Goal: Complete application form

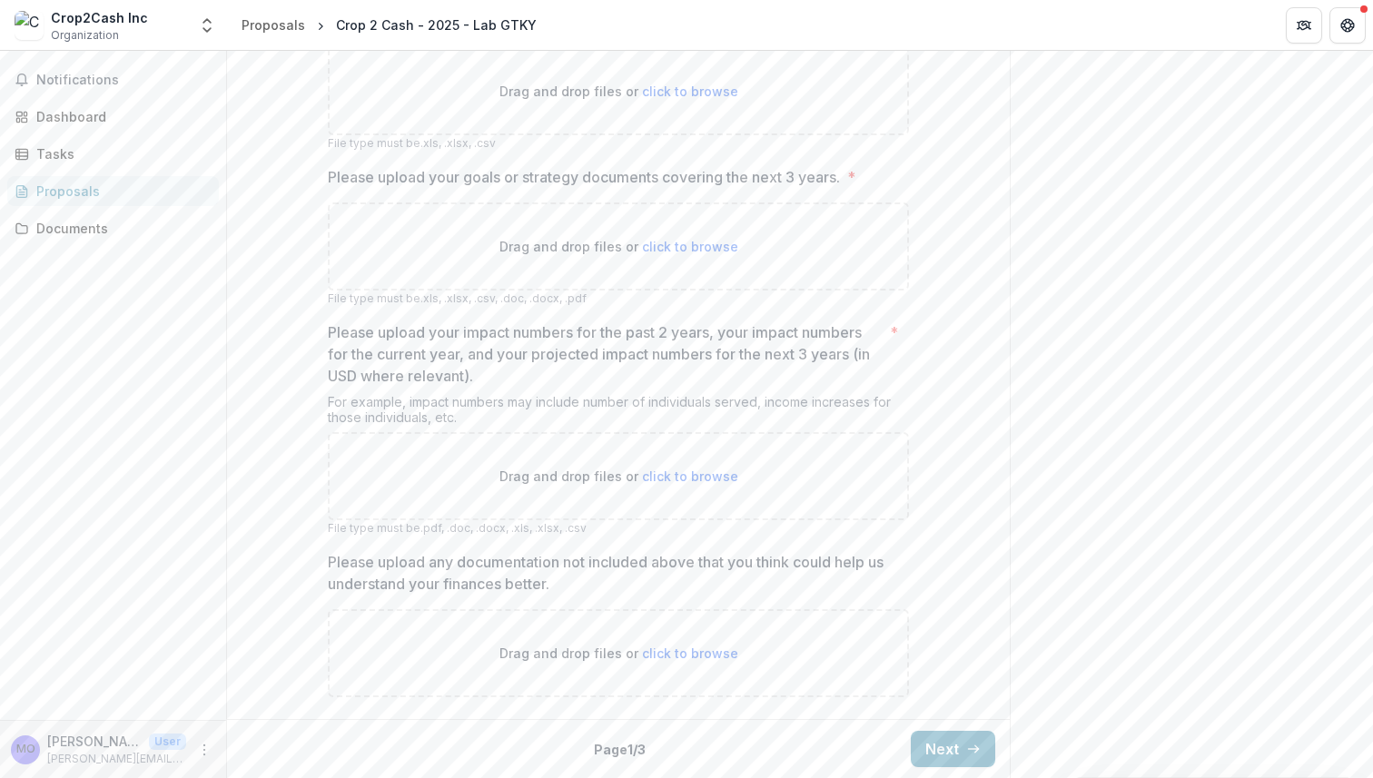
scroll to position [1672, 0]
click at [679, 476] on span "click to browse" at bounding box center [690, 476] width 96 height 15
type input "**********"
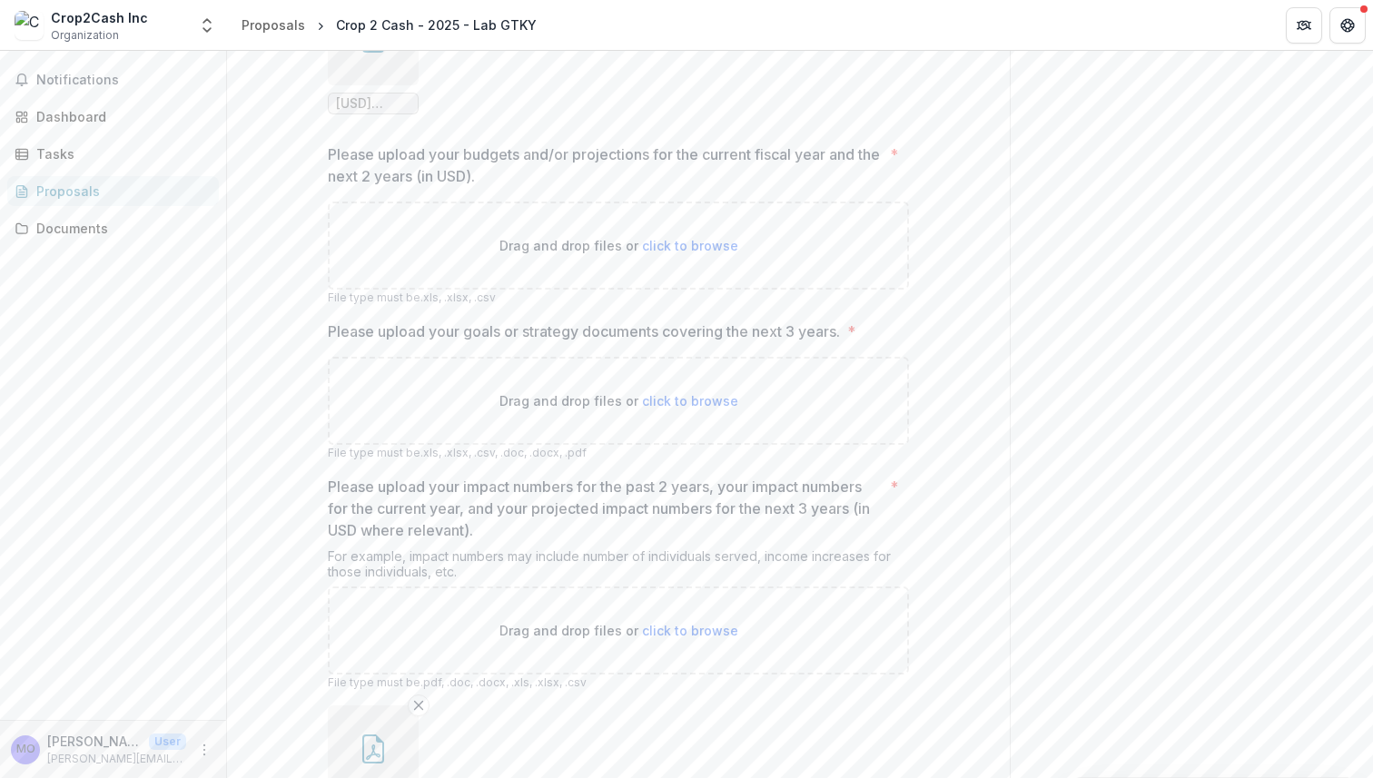
scroll to position [1456, 0]
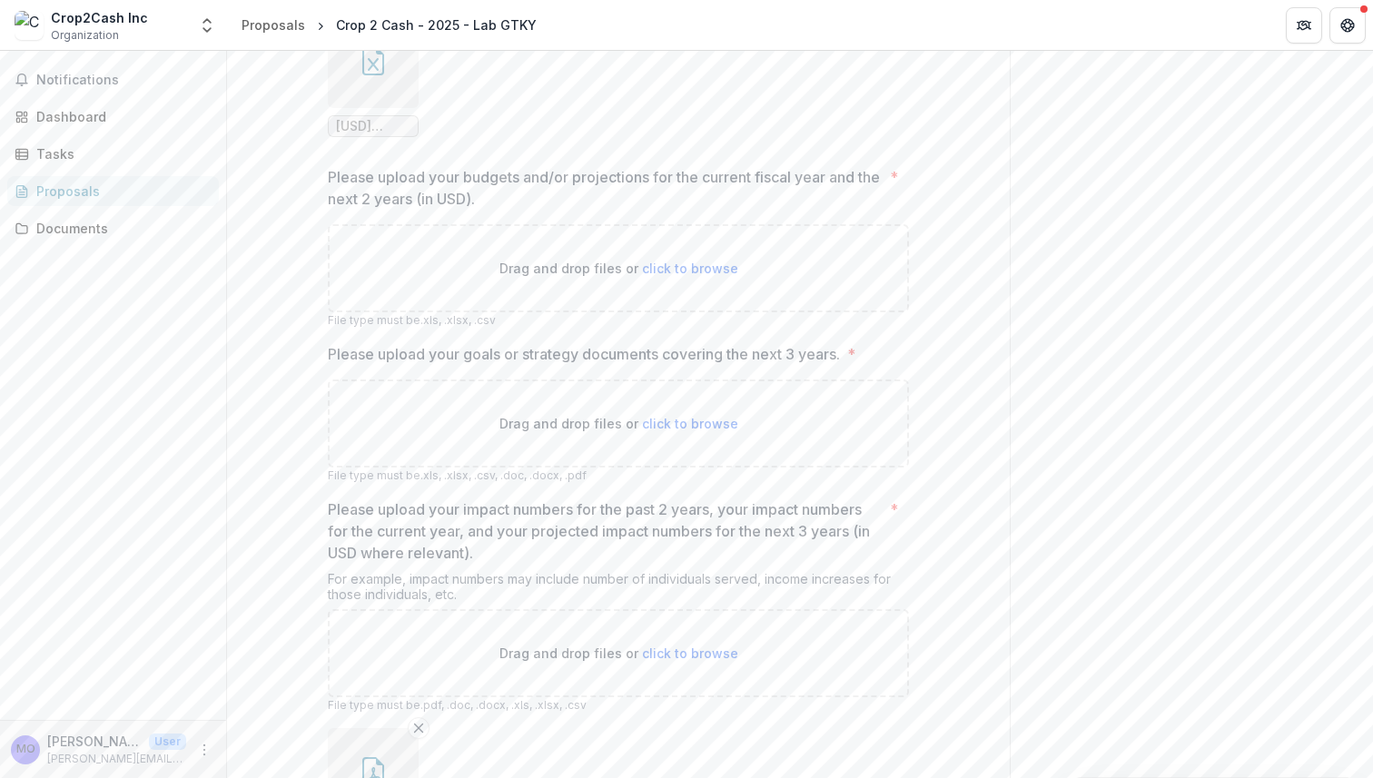
click at [695, 431] on span "click to browse" at bounding box center [690, 423] width 96 height 15
type input "**********"
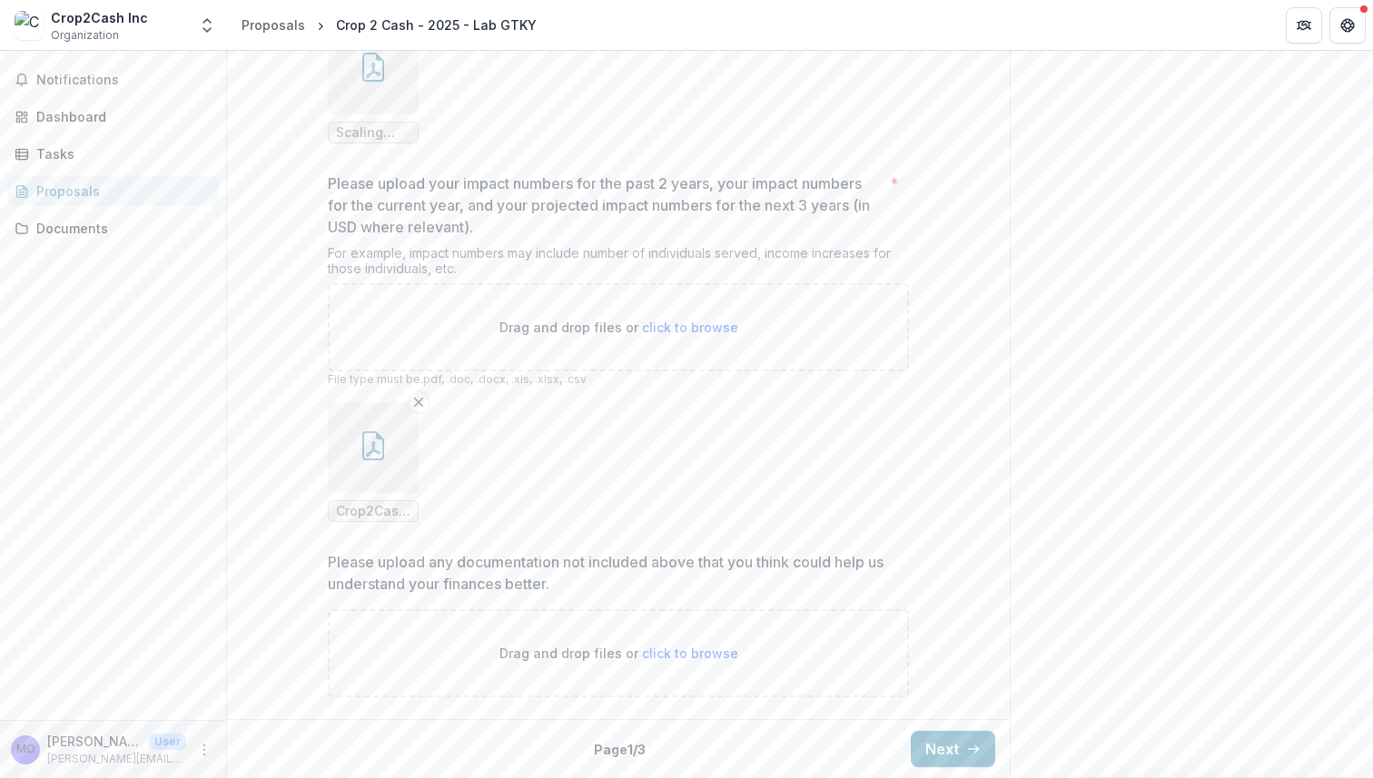
scroll to position [1969, 0]
click at [959, 746] on button "Next" at bounding box center [953, 749] width 84 height 36
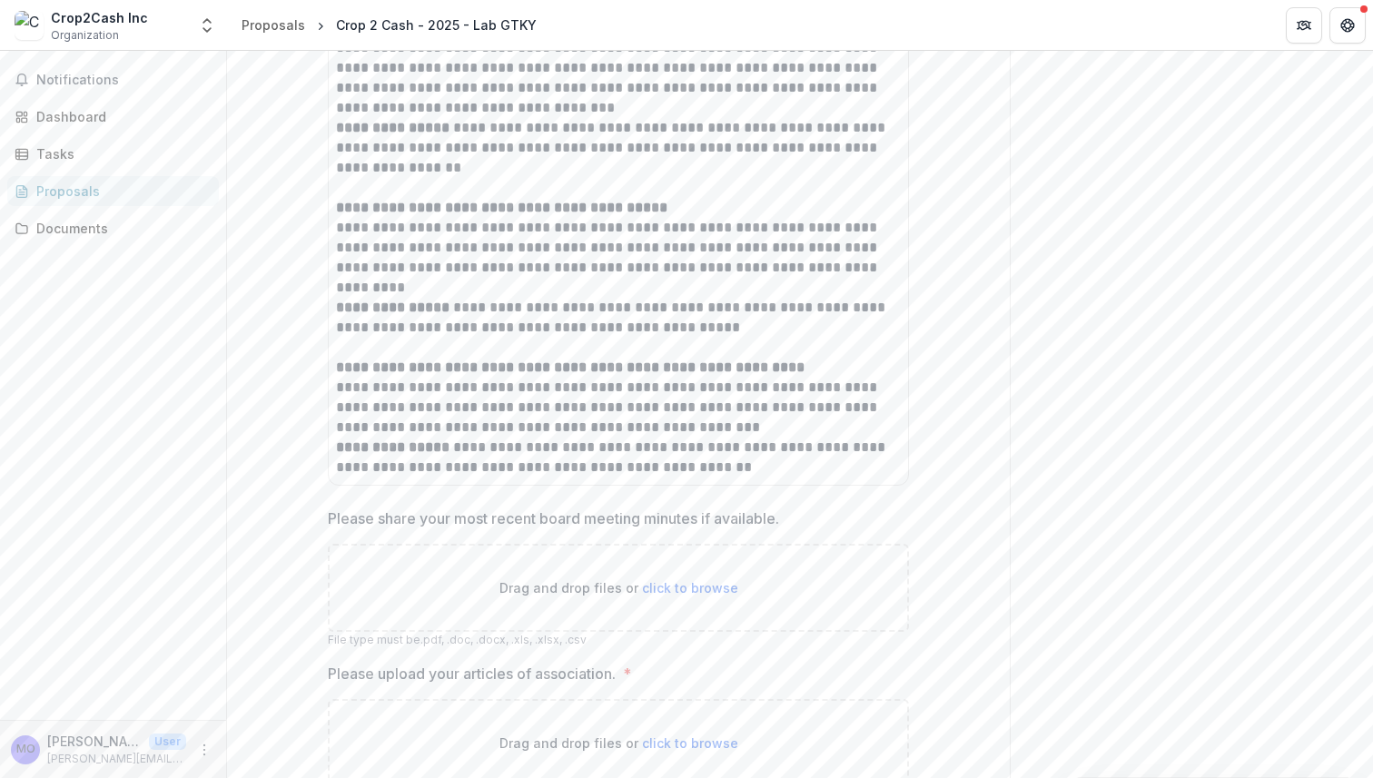
scroll to position [1337, 0]
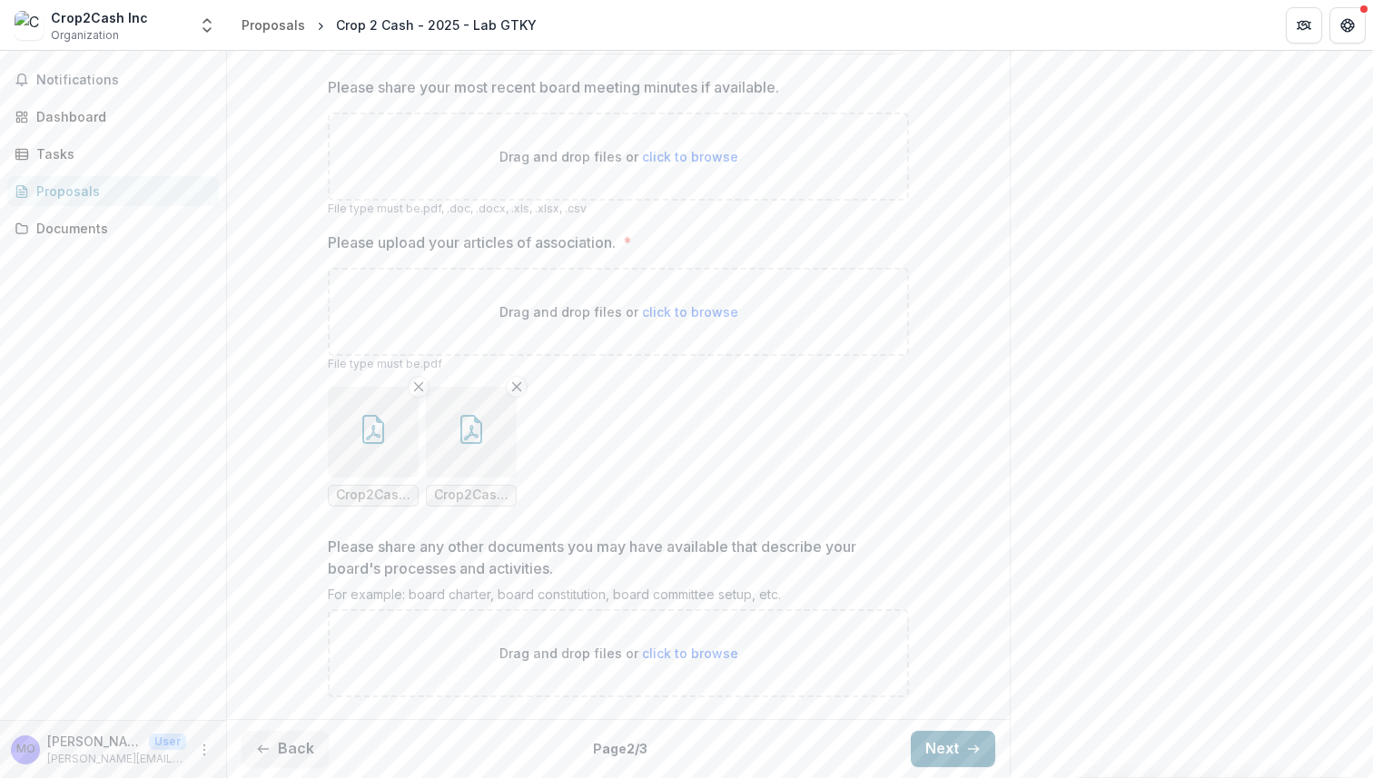
click at [947, 732] on button "Next" at bounding box center [953, 749] width 84 height 36
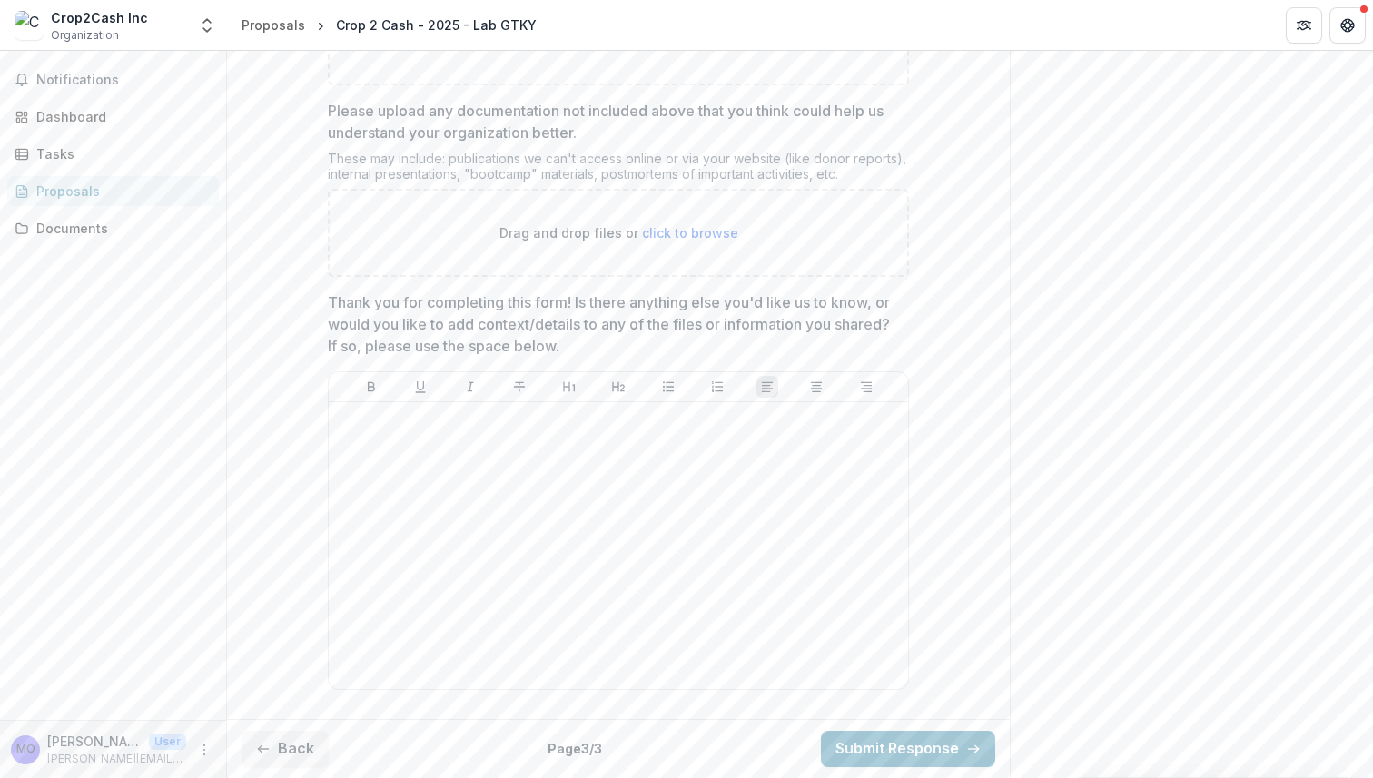
scroll to position [1407, 0]
click at [296, 742] on button "Back" at bounding box center [285, 749] width 87 height 36
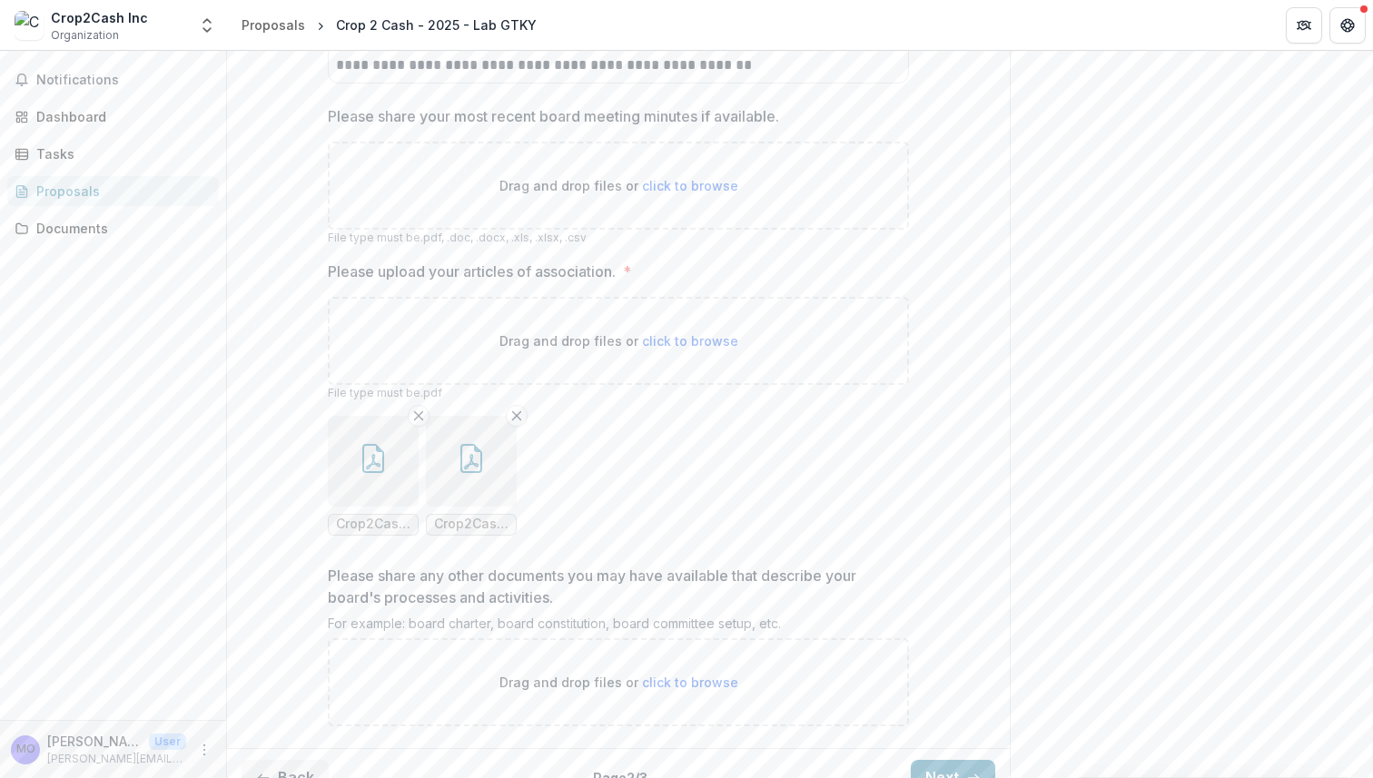
scroll to position [1337, 0]
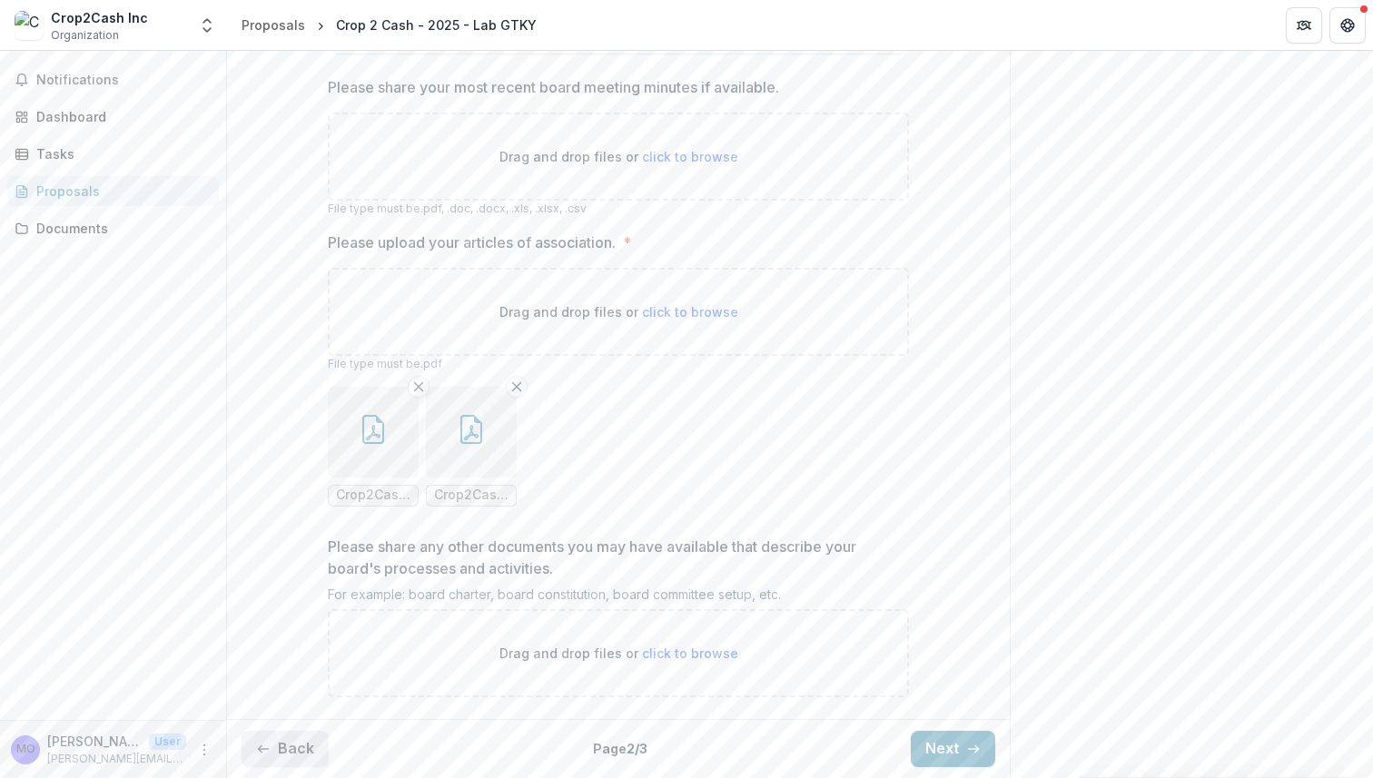
click at [291, 750] on button "Back" at bounding box center [285, 749] width 87 height 36
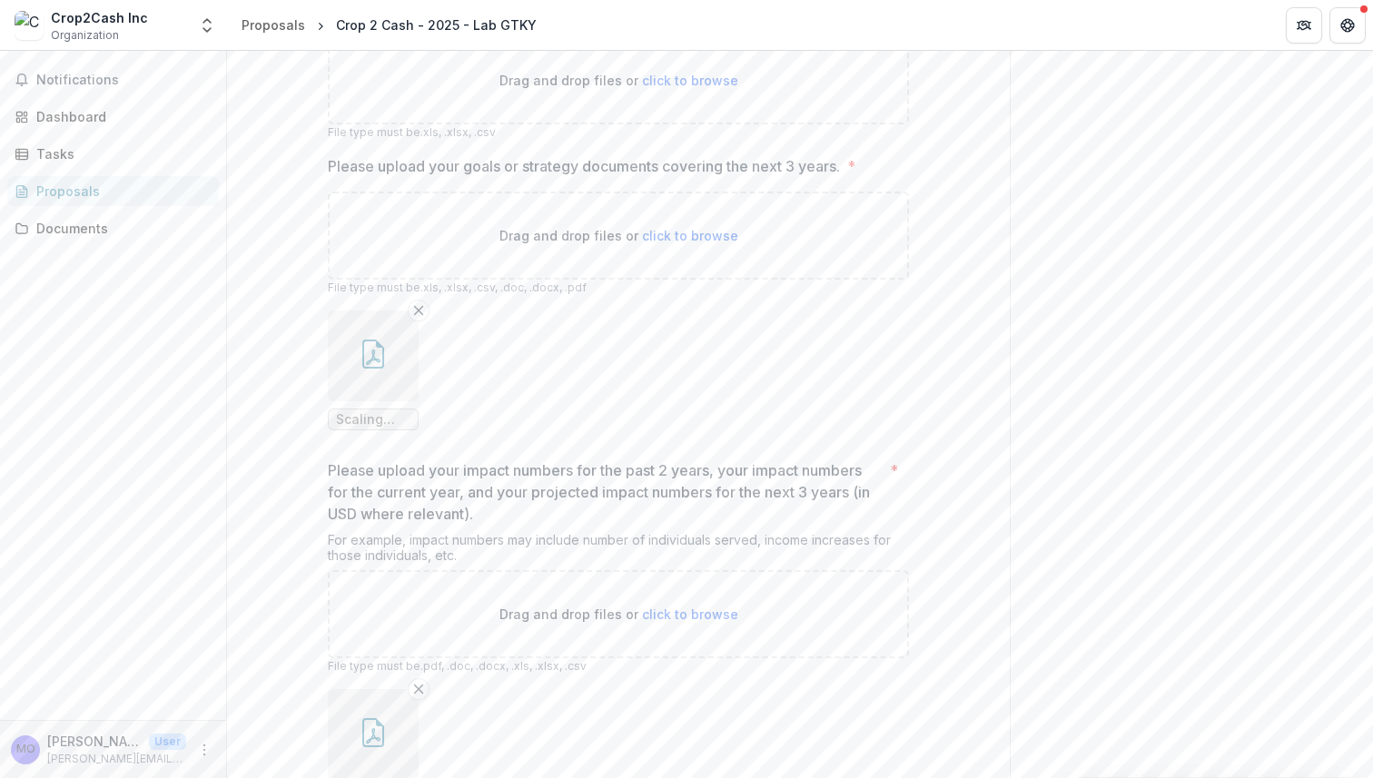
scroll to position [1969, 0]
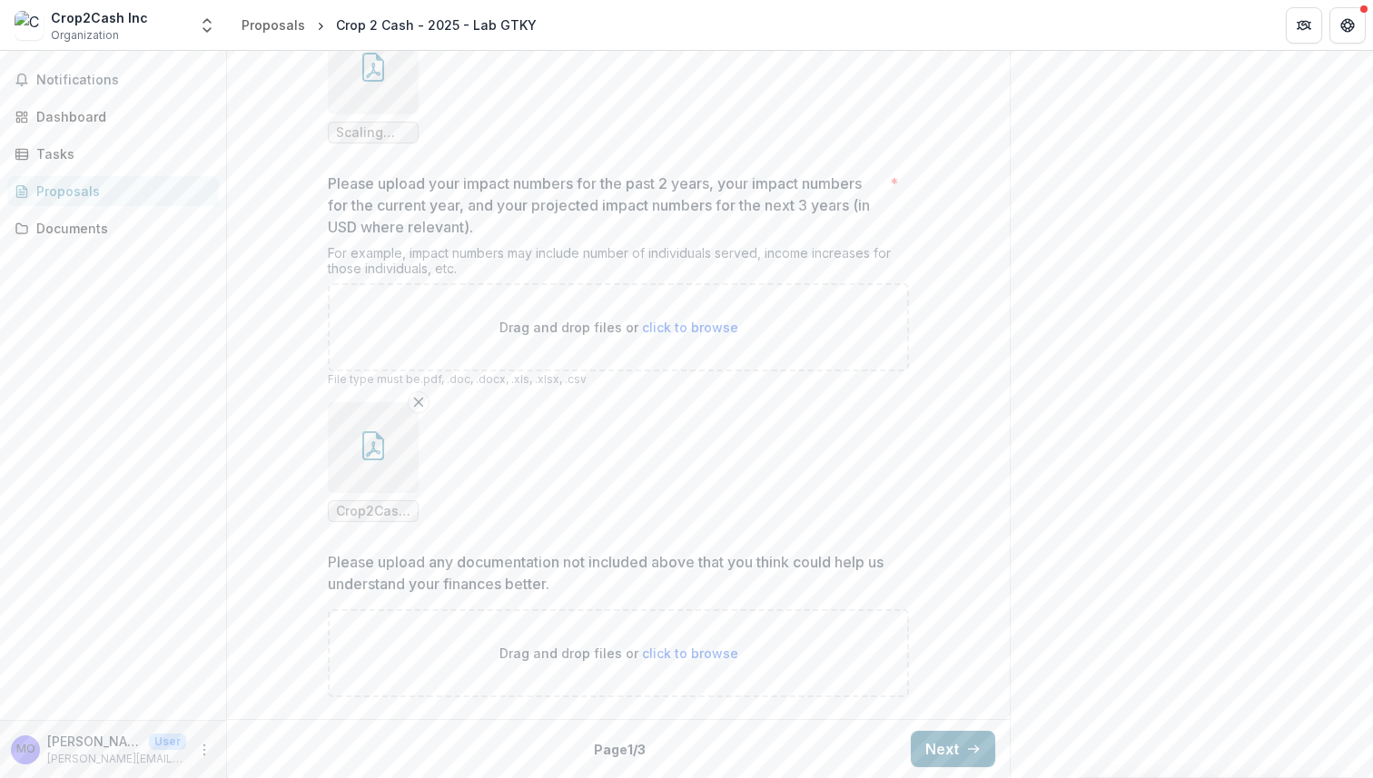
click at [938, 750] on button "Next" at bounding box center [953, 749] width 84 height 36
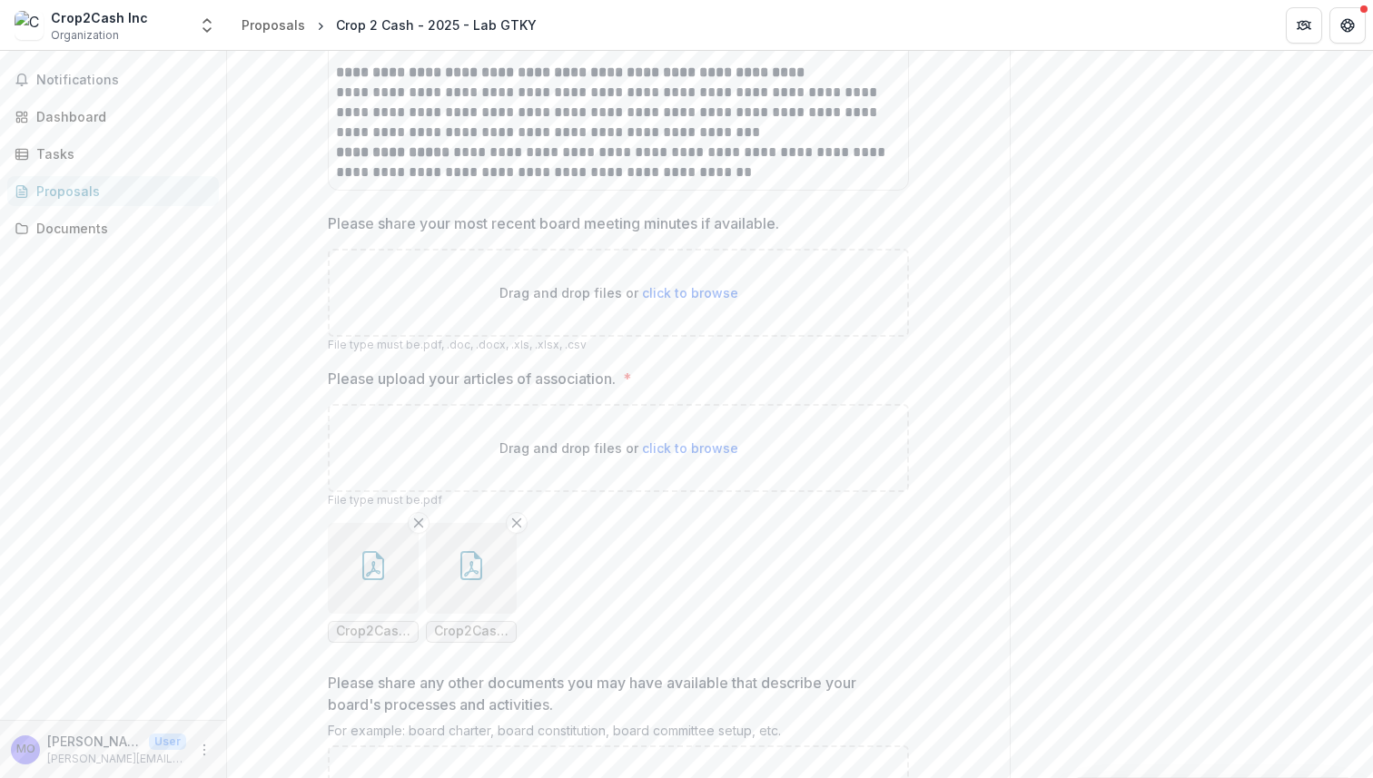
scroll to position [1337, 0]
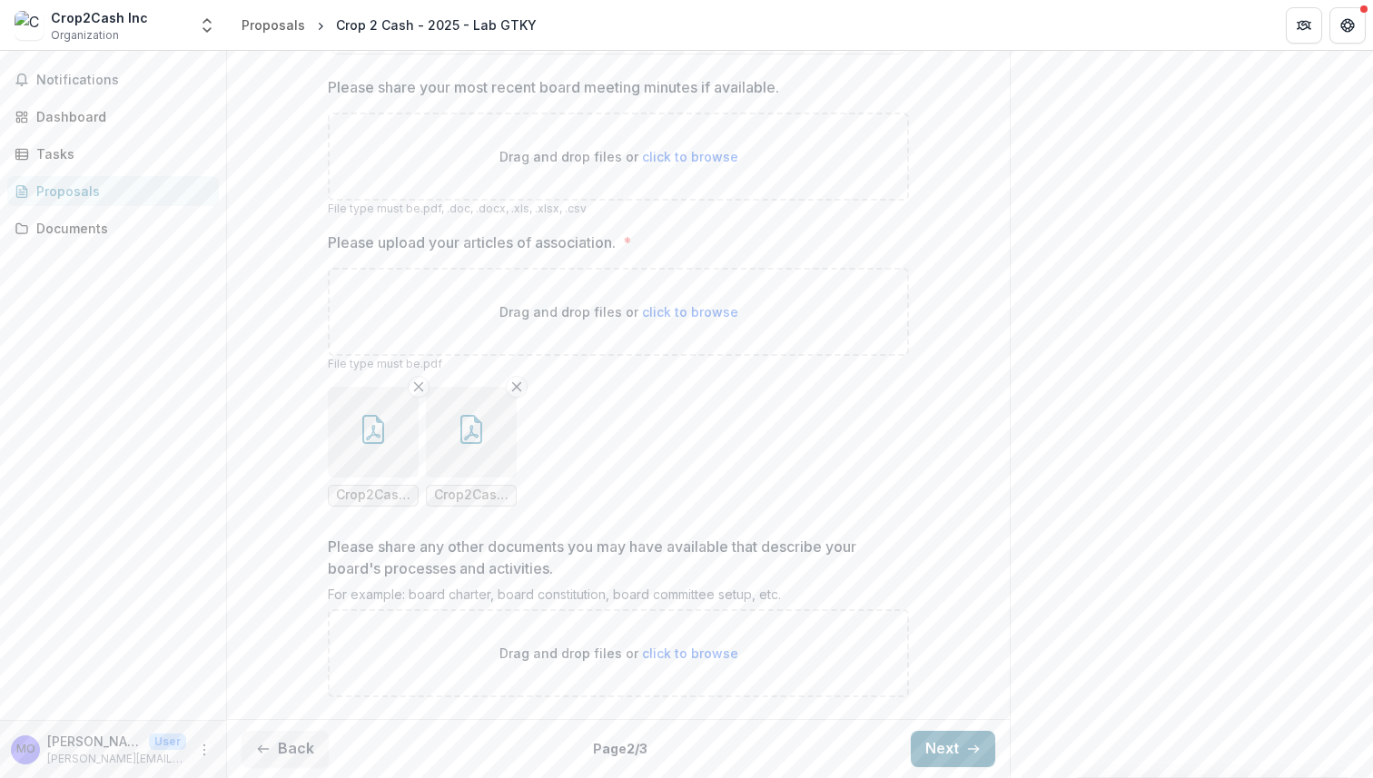
click at [956, 751] on button "Next" at bounding box center [953, 749] width 84 height 36
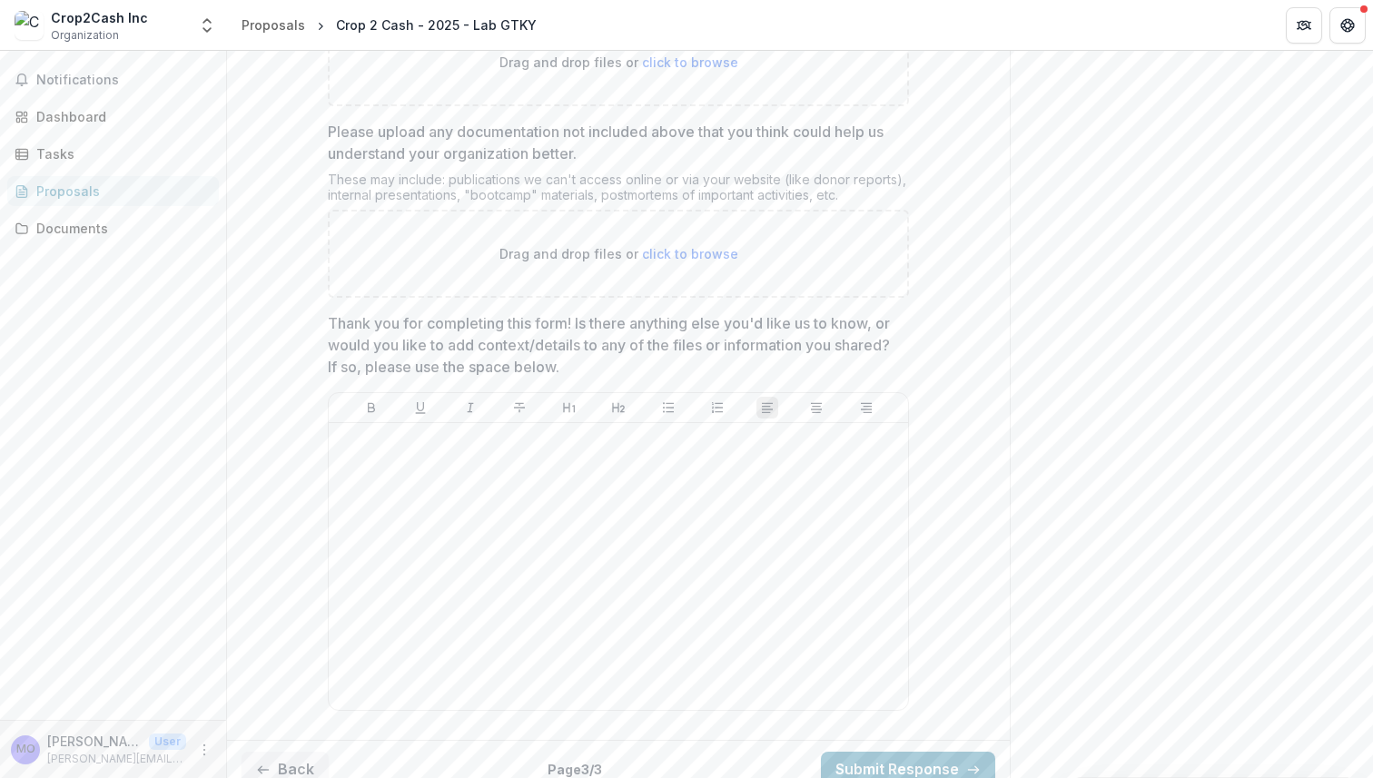
scroll to position [1407, 0]
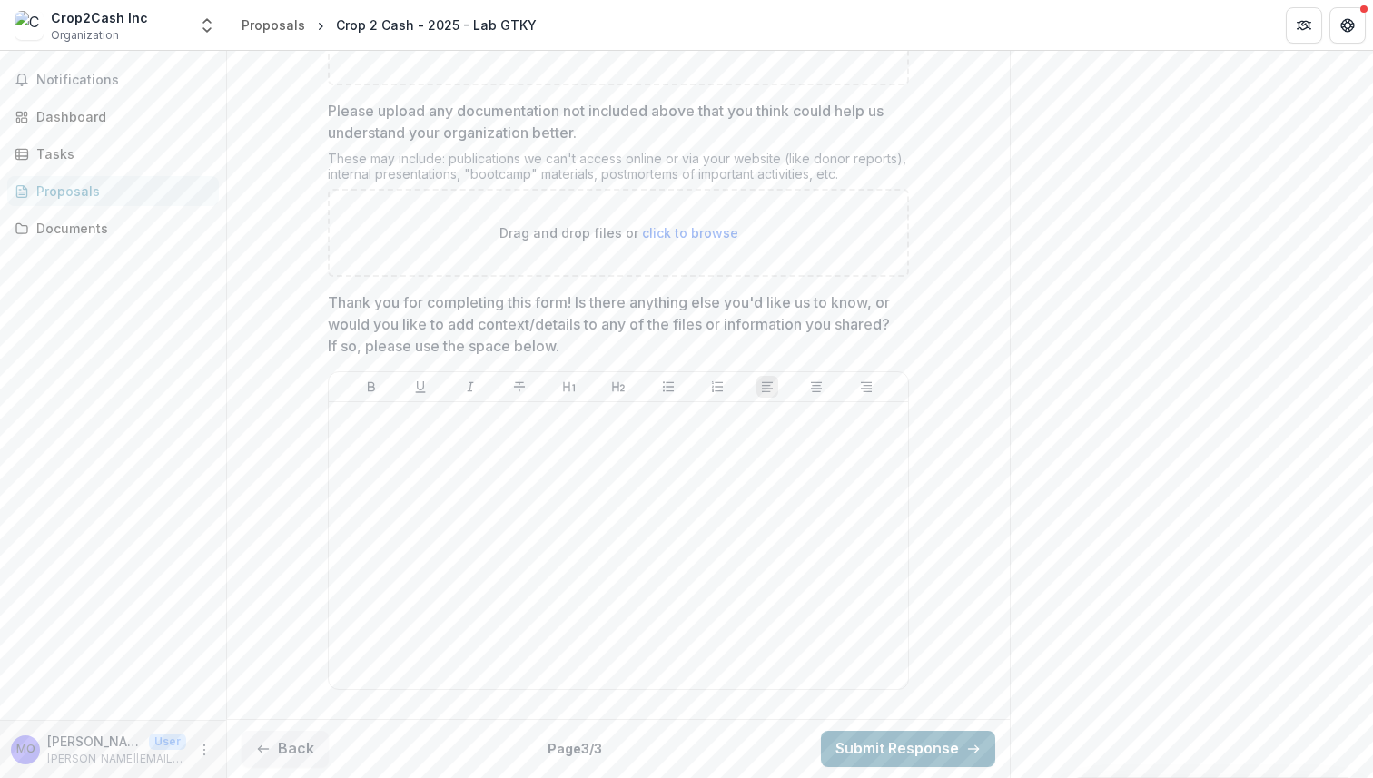
click at [930, 746] on button "Submit Response" at bounding box center [908, 749] width 174 height 36
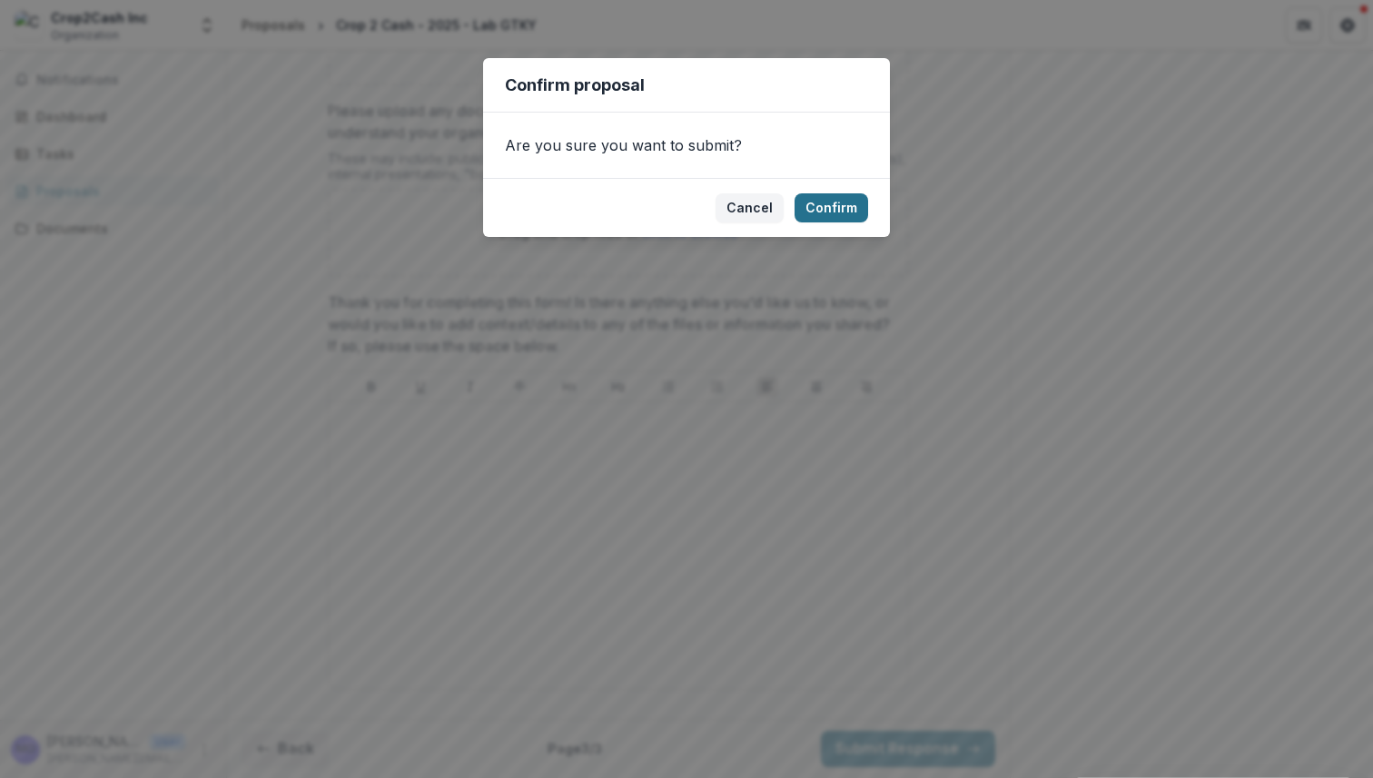
click at [839, 213] on button "Confirm" at bounding box center [831, 207] width 74 height 29
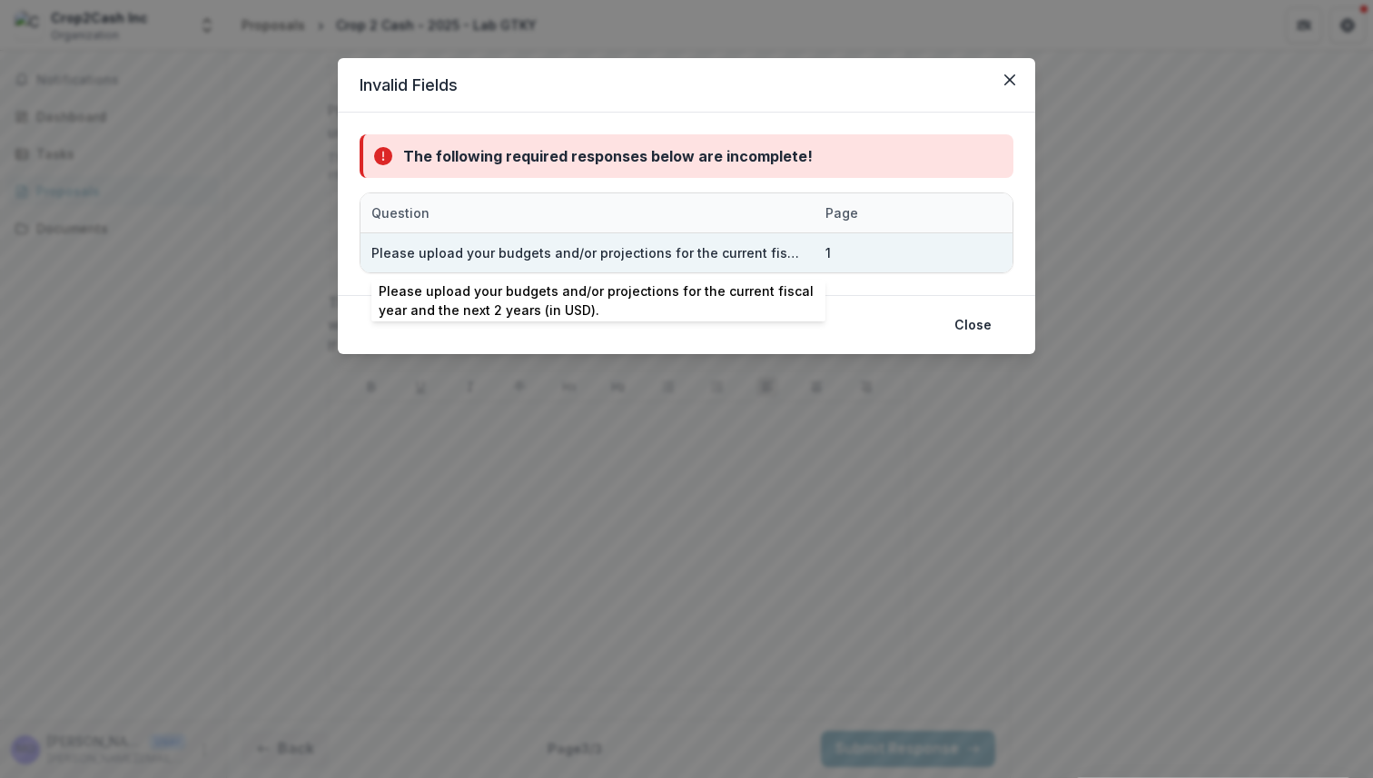
click at [784, 250] on div "Please upload your budgets and/or projections for the current fiscal year and t…" at bounding box center [587, 252] width 432 height 19
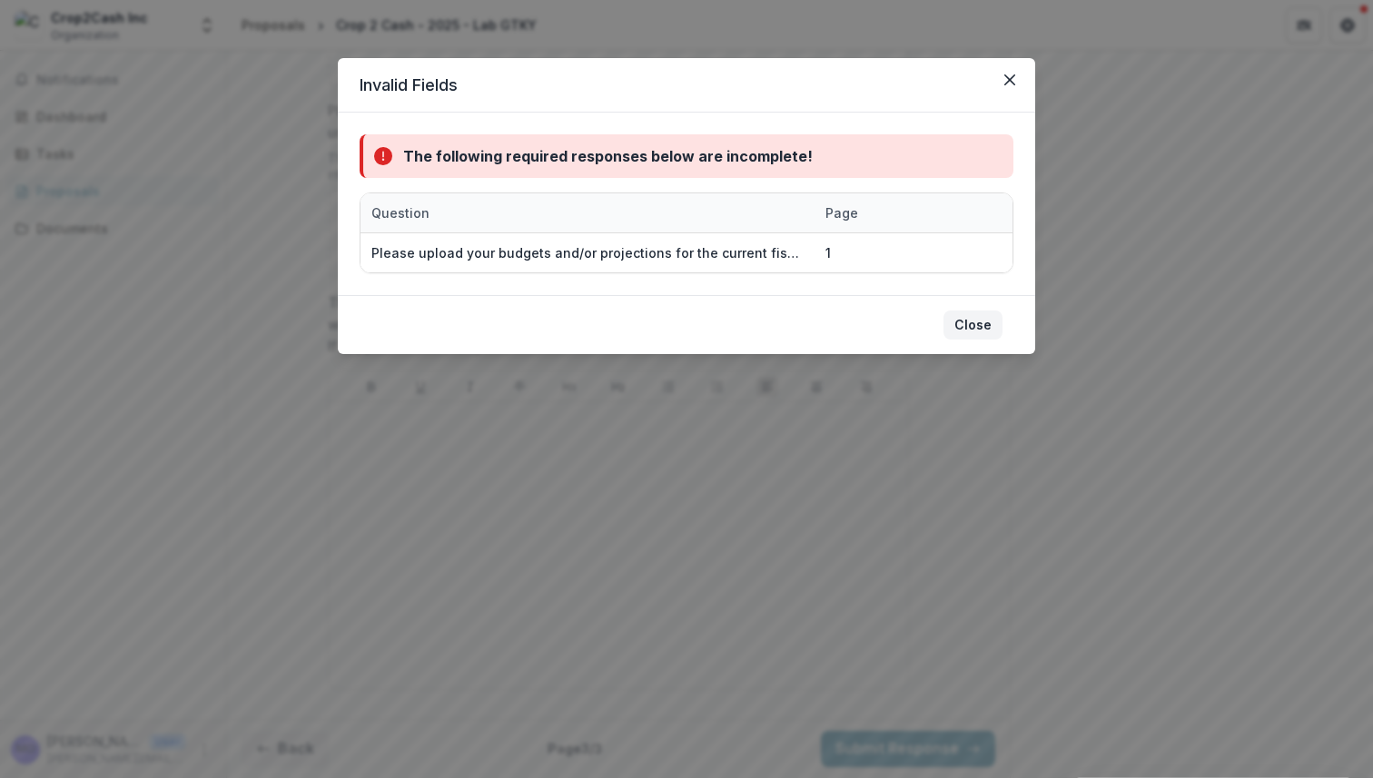
click at [976, 325] on button "Close" at bounding box center [972, 325] width 59 height 29
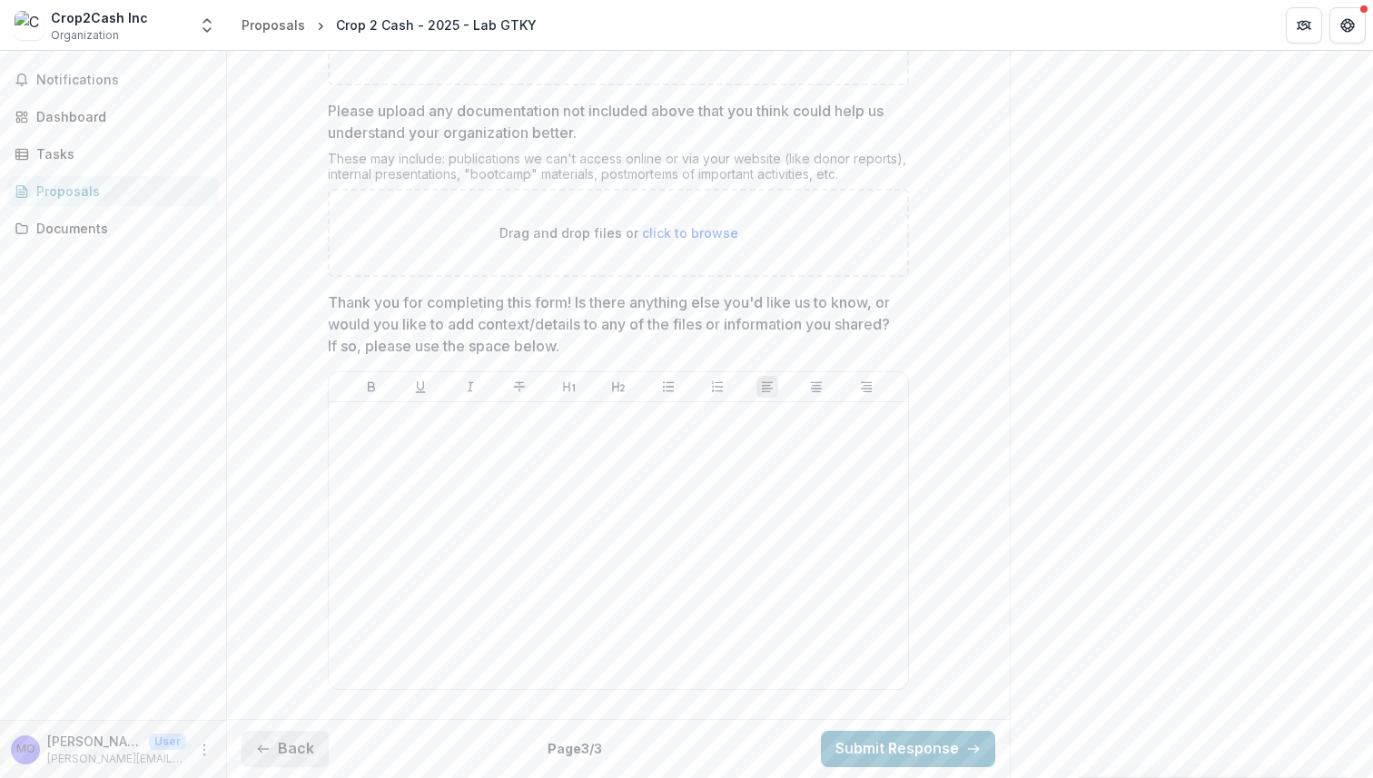
click at [312, 746] on button "Back" at bounding box center [285, 749] width 87 height 36
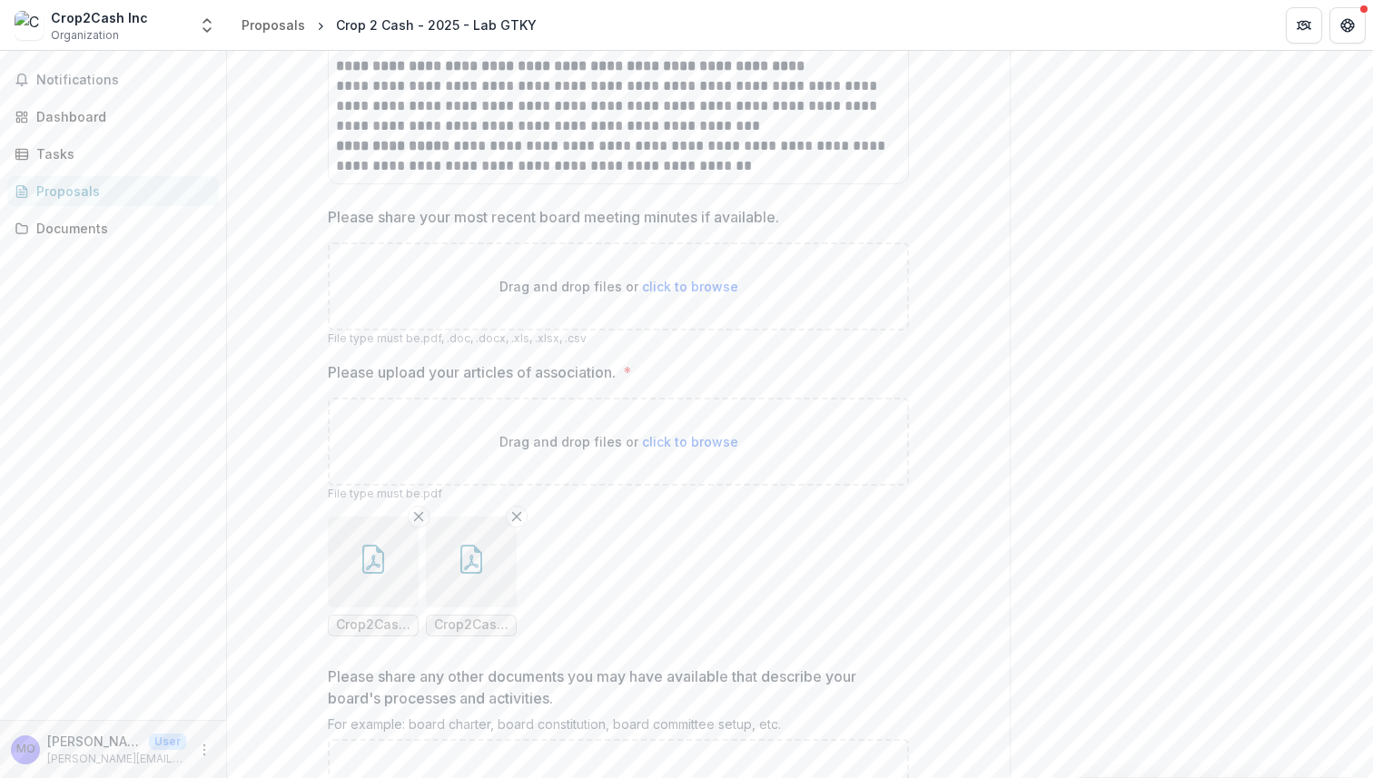
scroll to position [1337, 0]
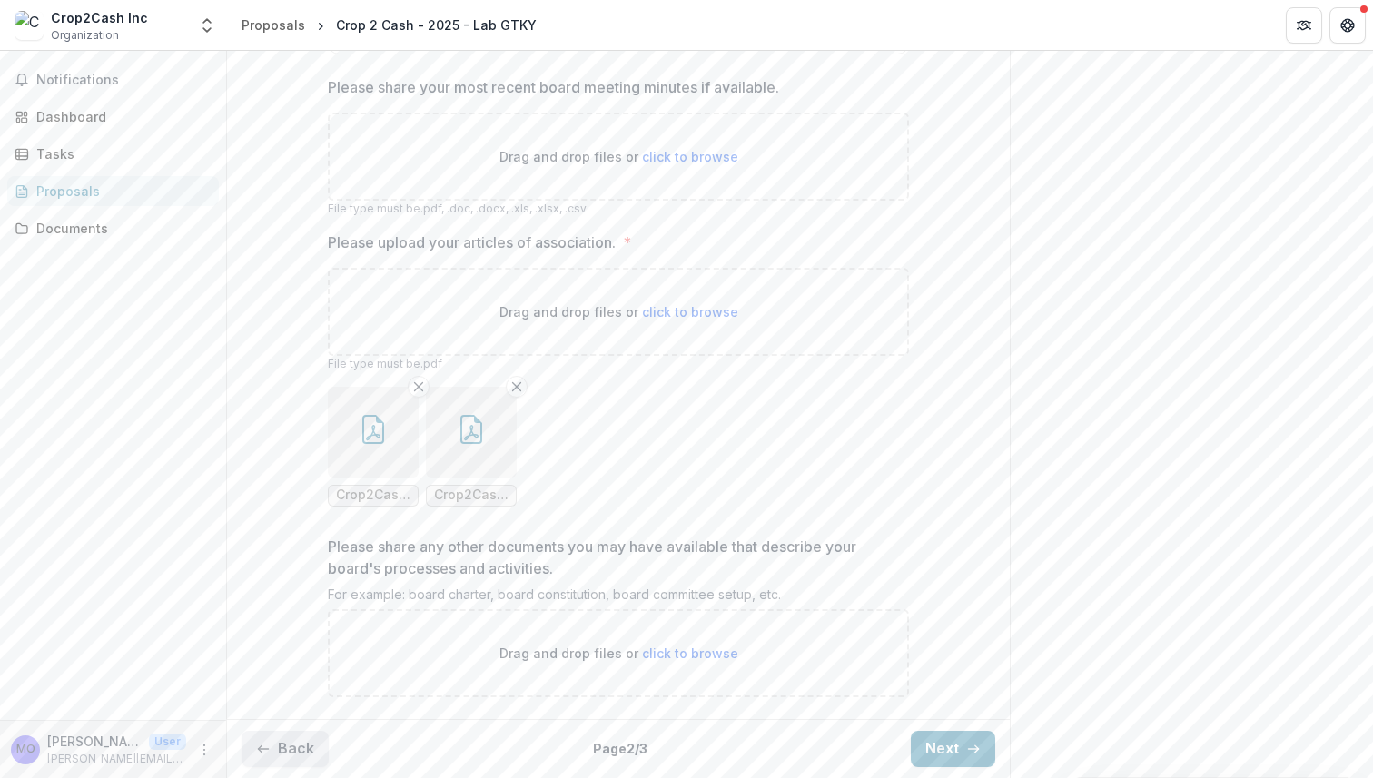
click at [295, 736] on button "Back" at bounding box center [285, 749] width 87 height 36
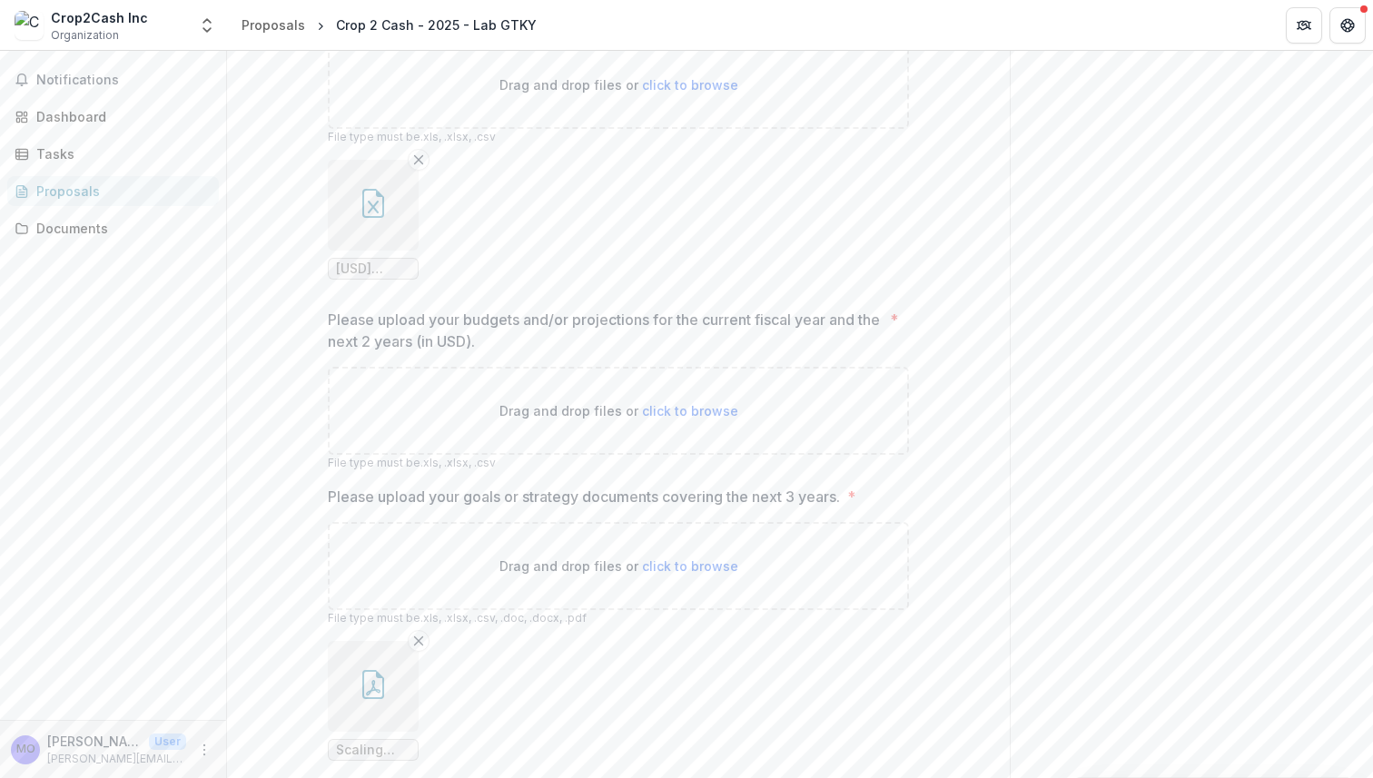
scroll to position [1315, 0]
click at [645, 418] on span "click to browse" at bounding box center [690, 409] width 96 height 15
type input "**********"
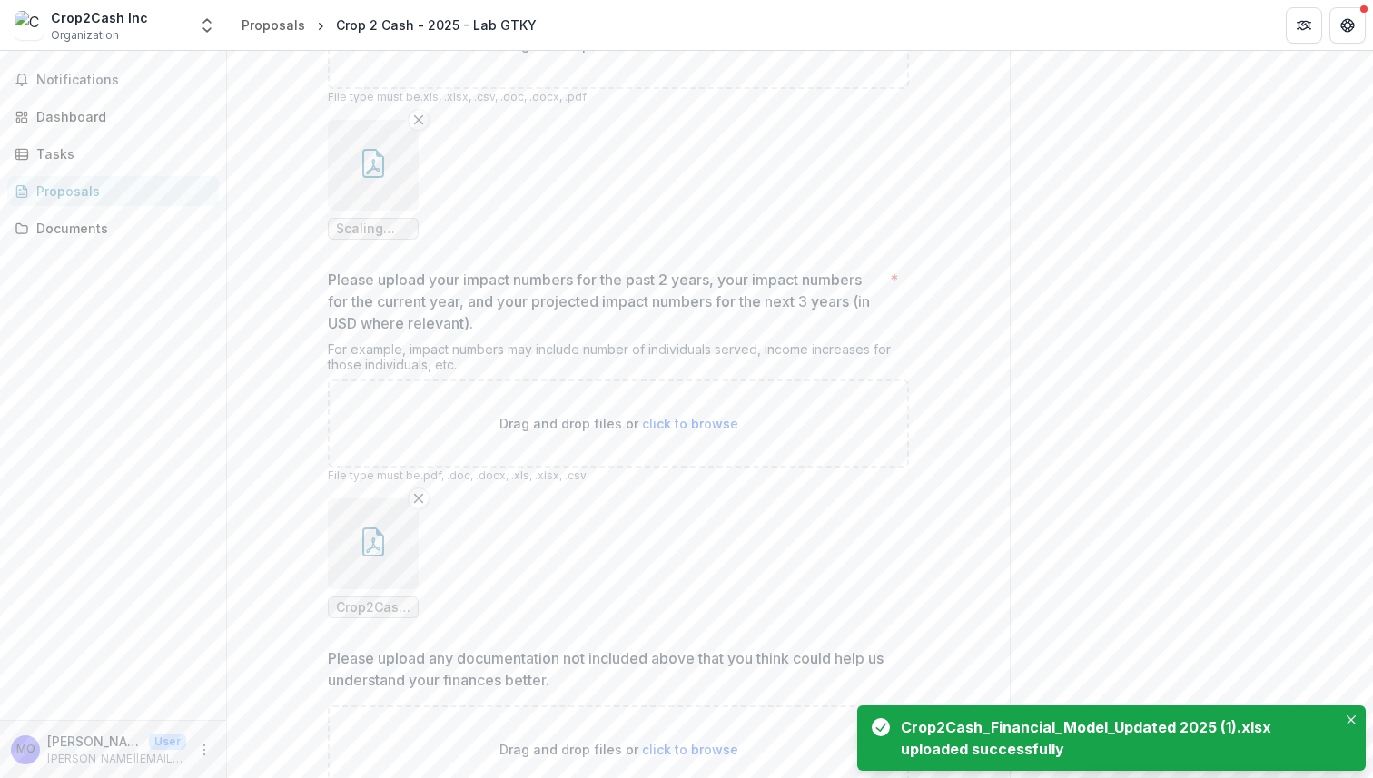
scroll to position [2118, 0]
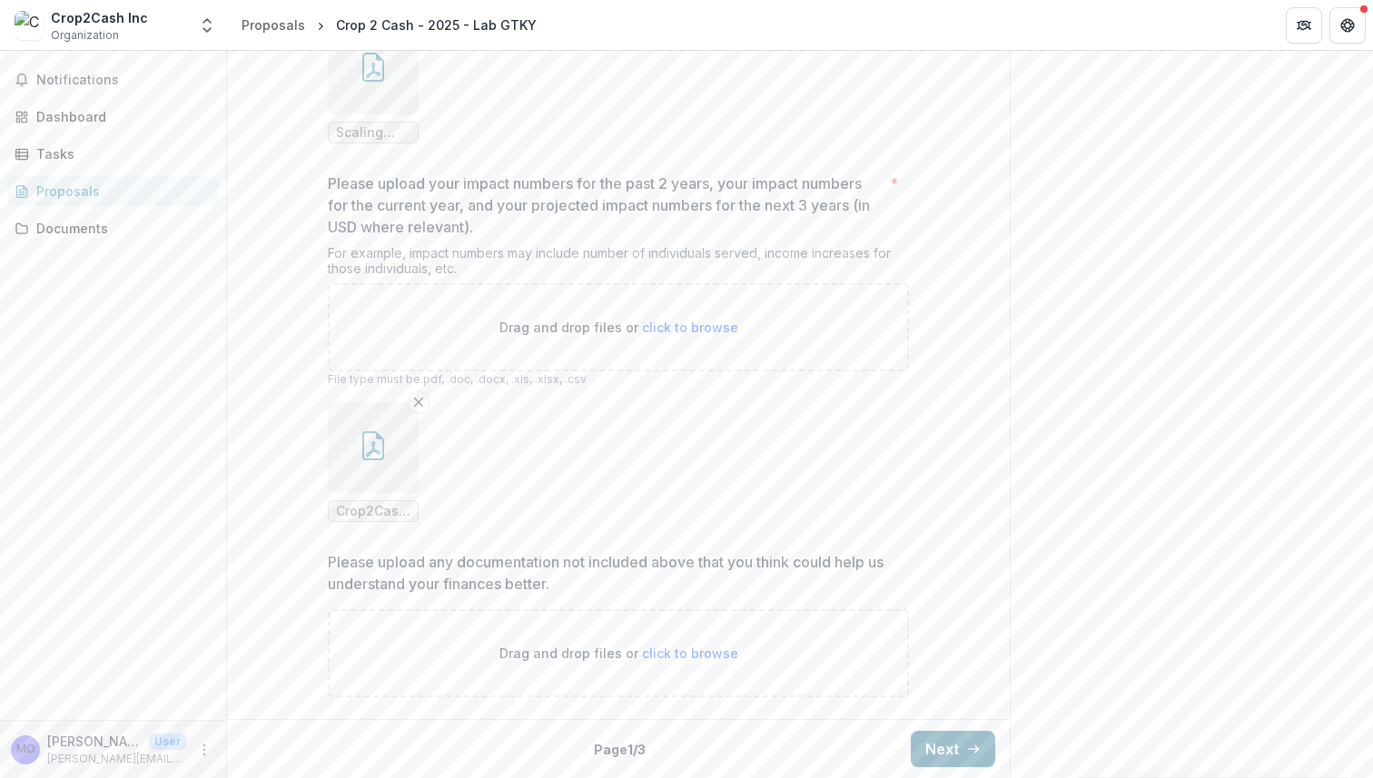
click at [966, 747] on icon "button" at bounding box center [973, 749] width 15 height 15
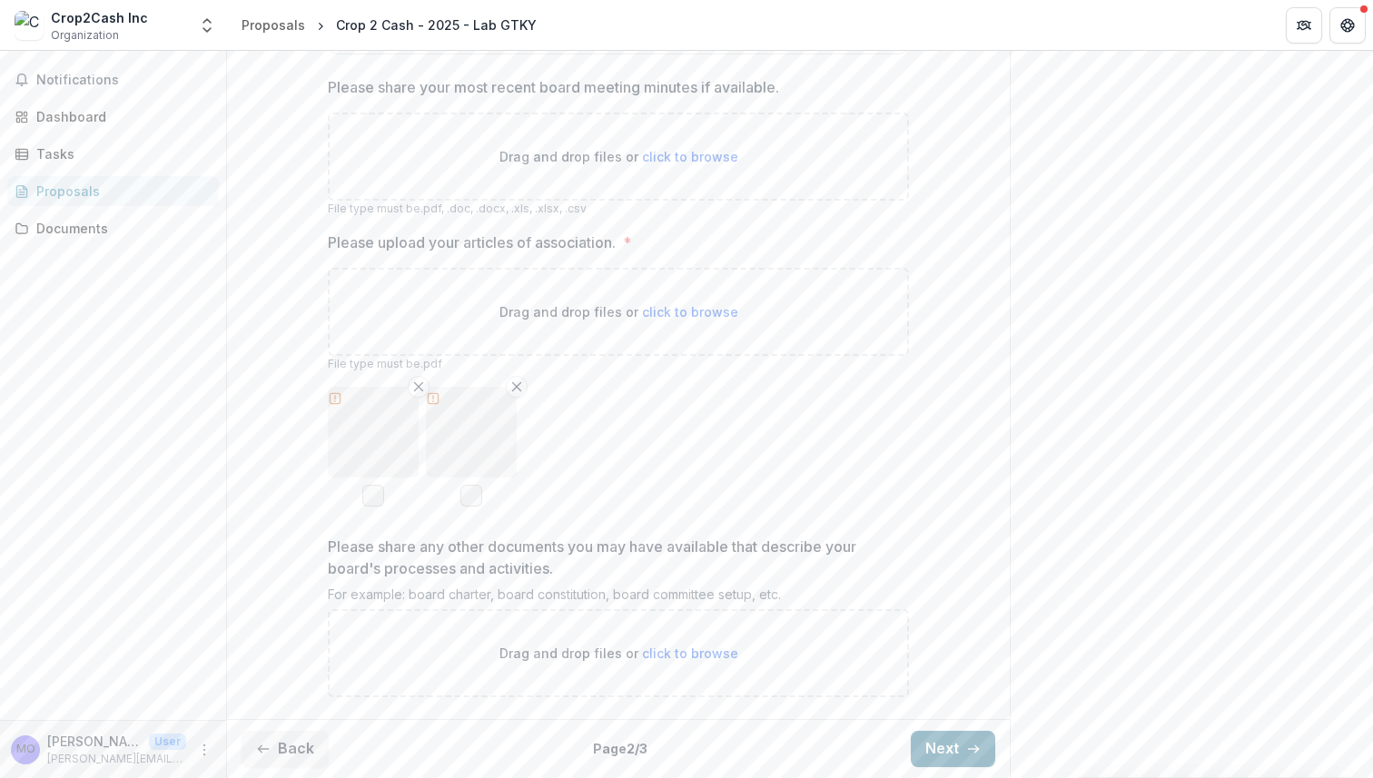
scroll to position [1337, 0]
click at [975, 748] on polyline "button" at bounding box center [977, 748] width 4 height 7
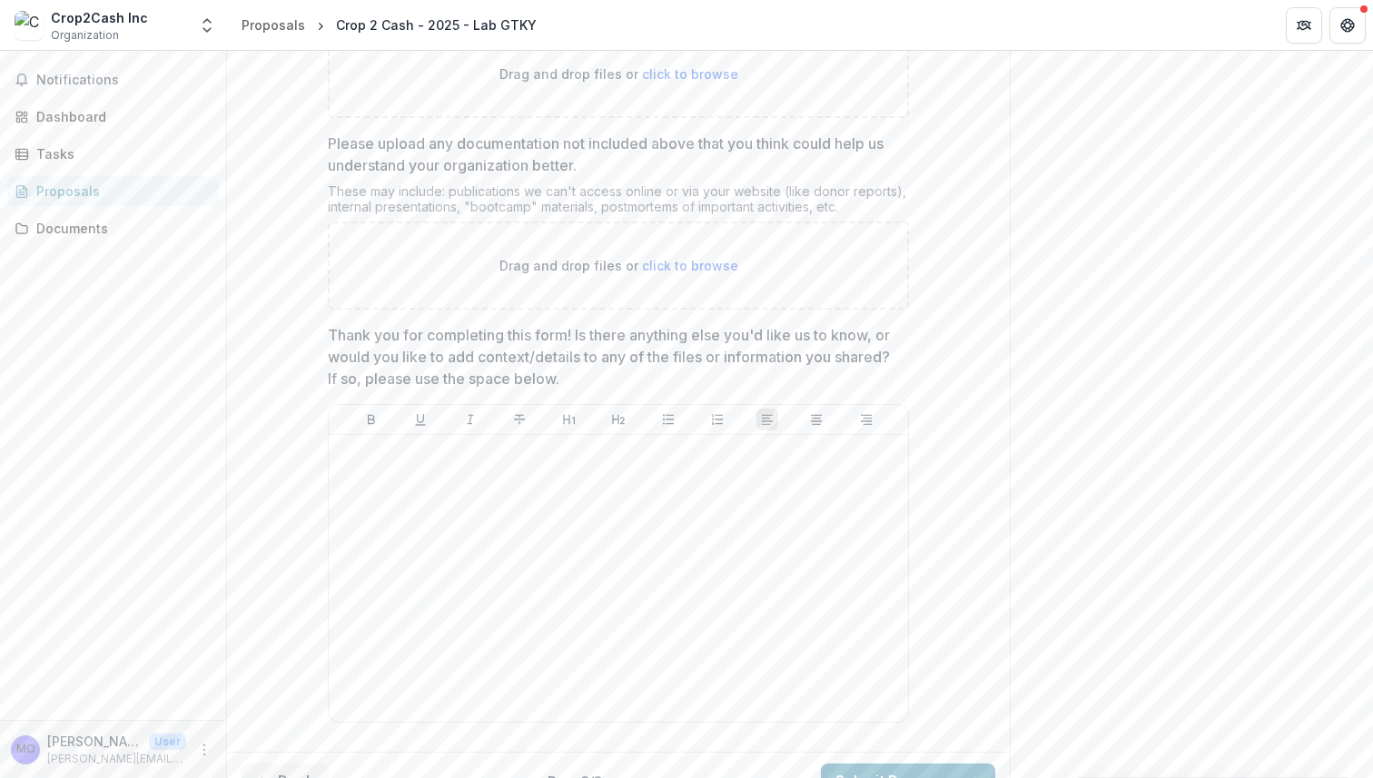
scroll to position [1407, 0]
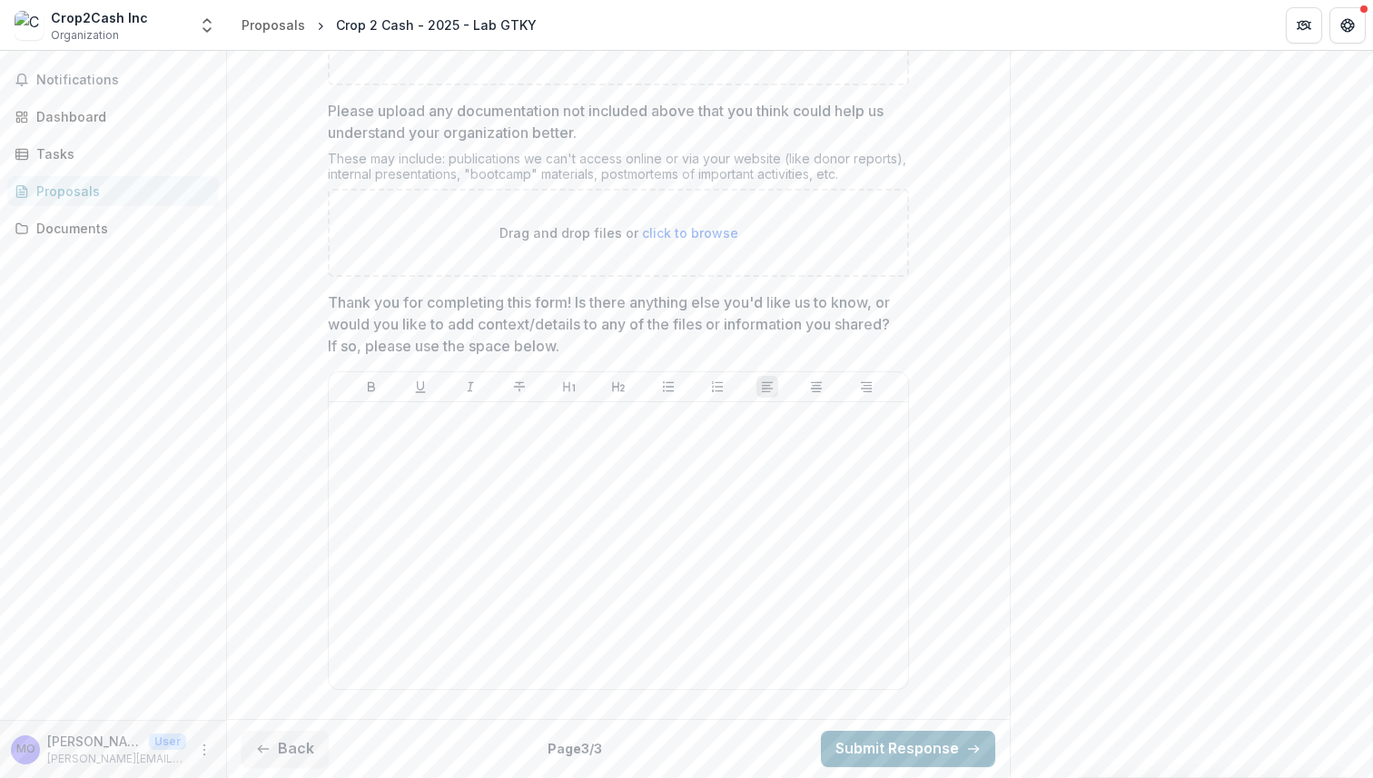
click at [937, 743] on button "Submit Response" at bounding box center [908, 749] width 174 height 36
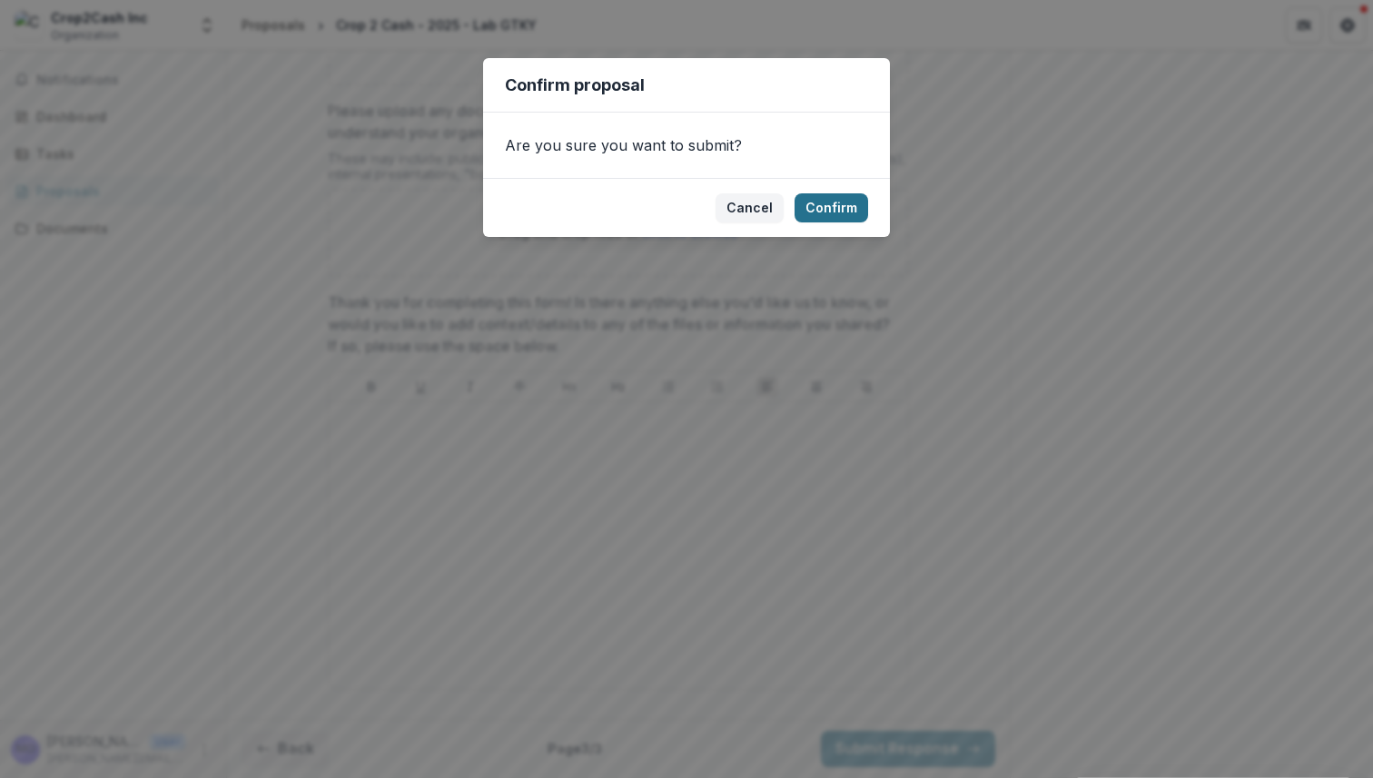
click at [844, 211] on button "Confirm" at bounding box center [831, 207] width 74 height 29
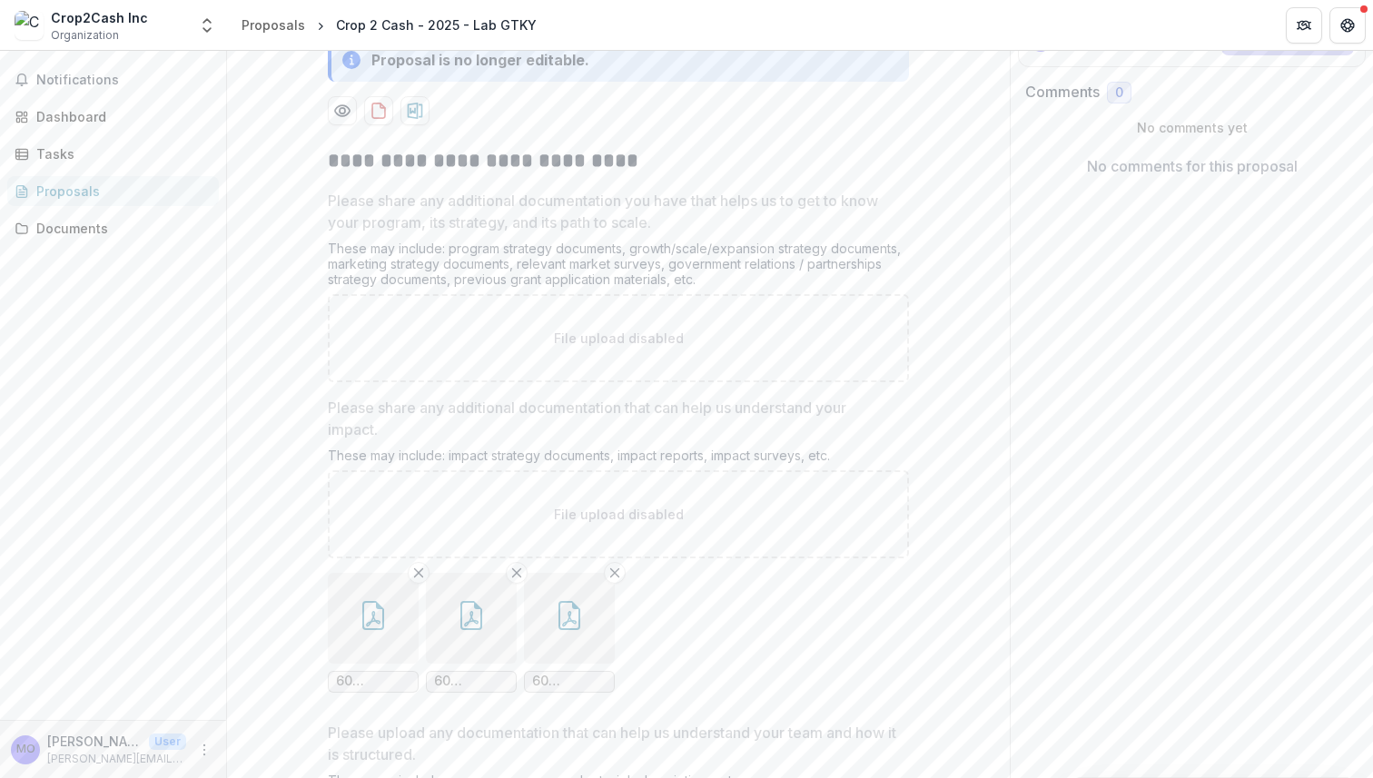
scroll to position [0, 0]
